Goal: Navigation & Orientation: Find specific page/section

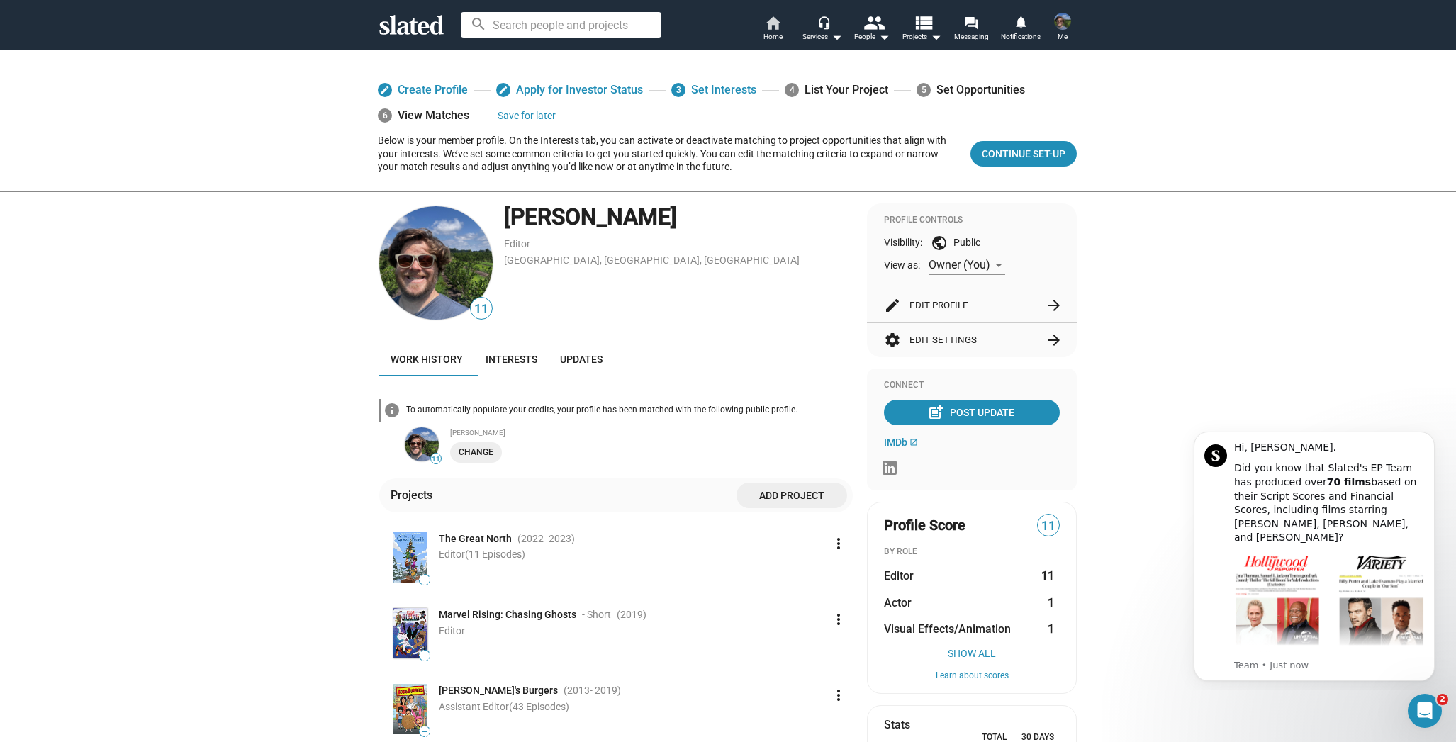
click at [759, 27] on link "home Home" at bounding box center [773, 29] width 50 height 31
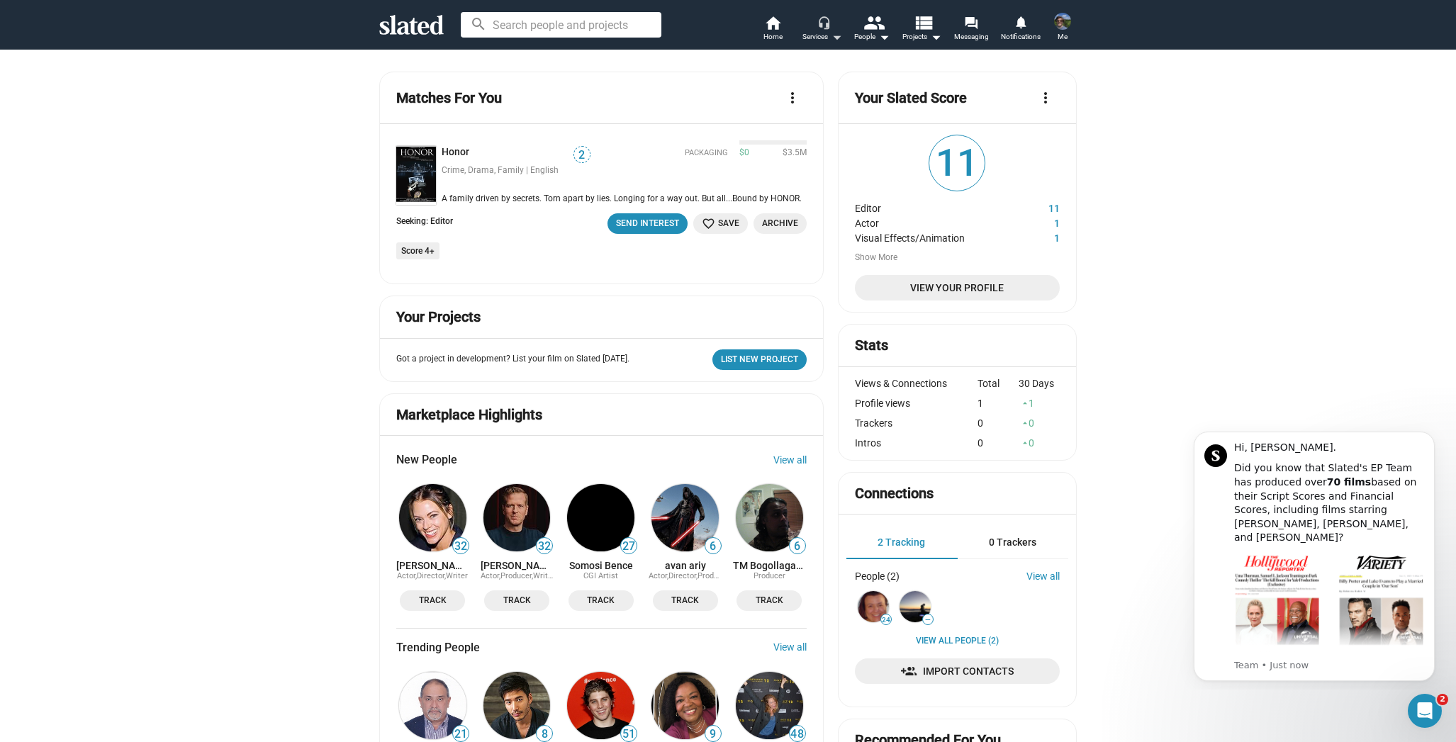
click at [835, 42] on mat-icon "arrow_drop_down" at bounding box center [836, 36] width 17 height 17
click at [928, 35] on div at bounding box center [728, 371] width 1456 height 742
click at [931, 40] on mat-icon "arrow_drop_down" at bounding box center [935, 36] width 17 height 17
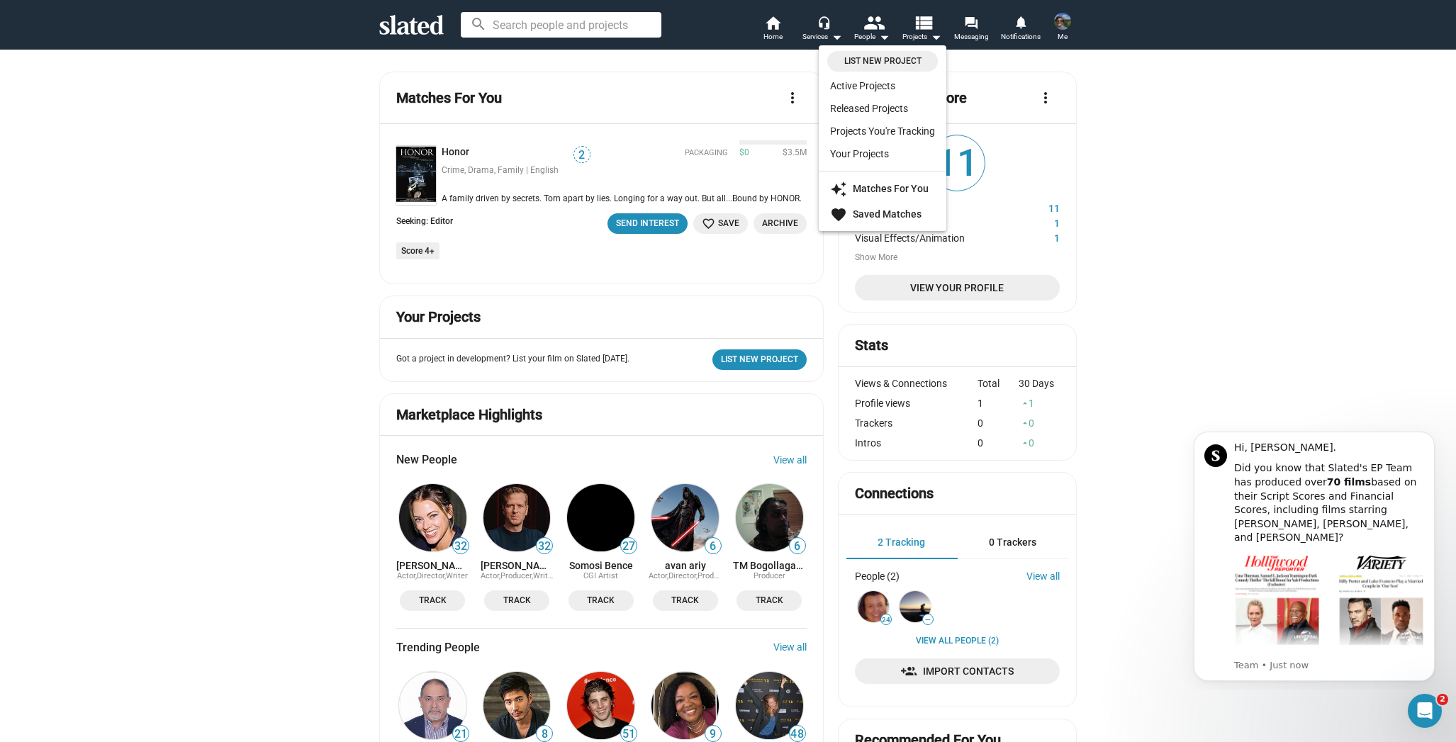
click at [242, 99] on div at bounding box center [728, 371] width 1456 height 742
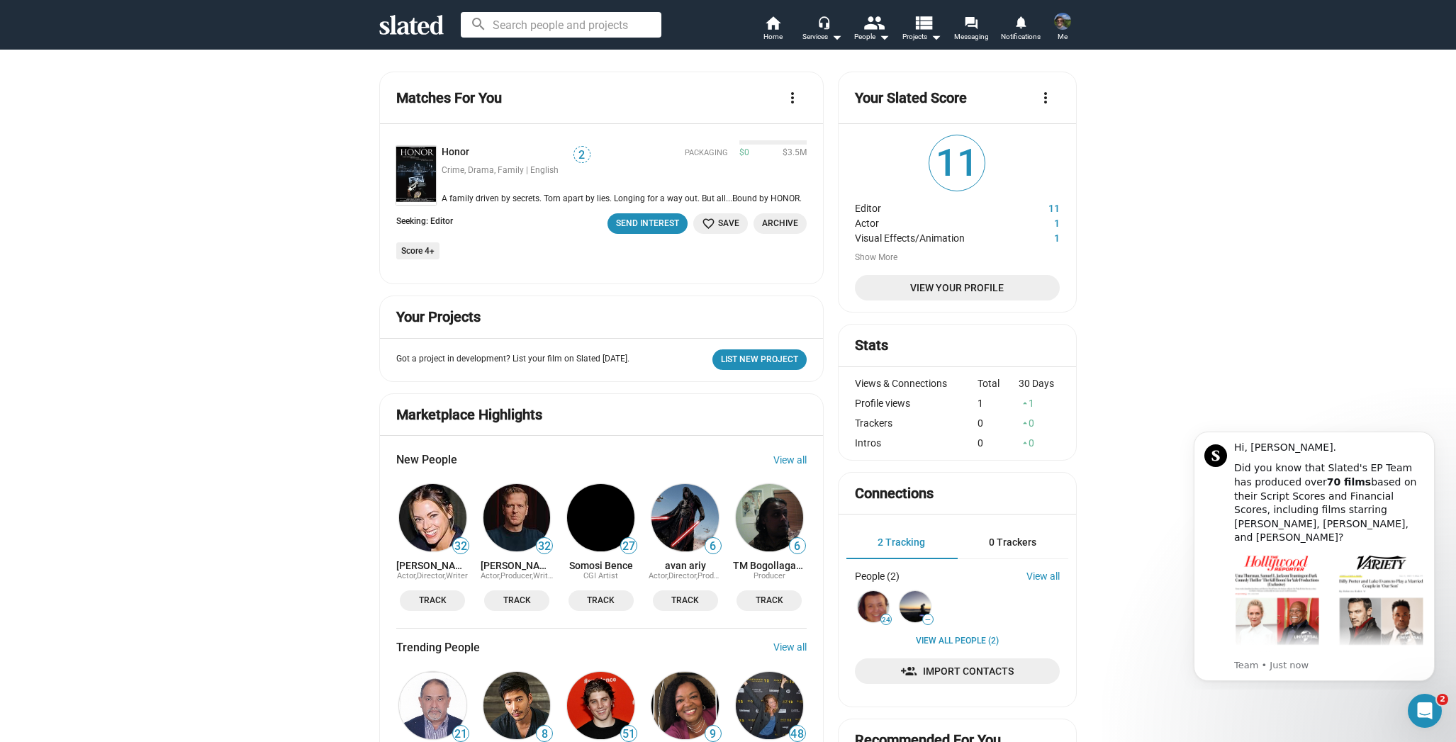
click at [791, 94] on mat-icon "more_vert" at bounding box center [792, 97] width 17 height 17
click at [710, 133] on link "View All" at bounding box center [744, 129] width 113 height 23
